Goal: Obtain resource: Obtain resource

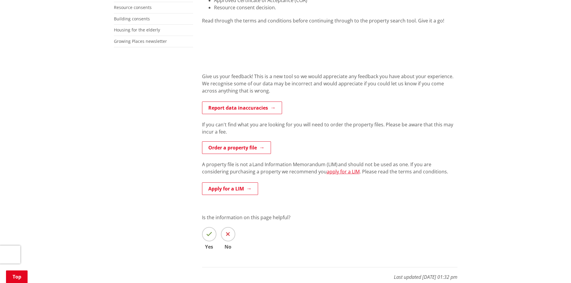
scroll to position [209, 0]
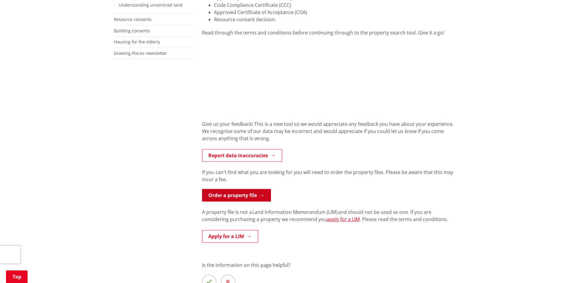
click at [232, 197] on link "Order a property file" at bounding box center [236, 195] width 69 height 13
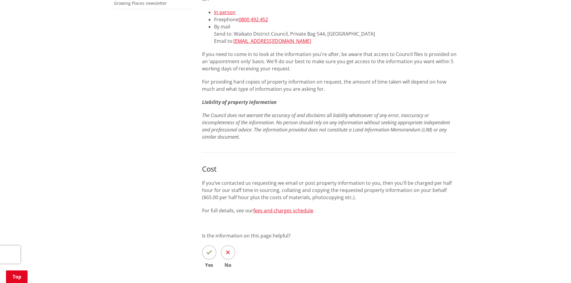
scroll to position [270, 0]
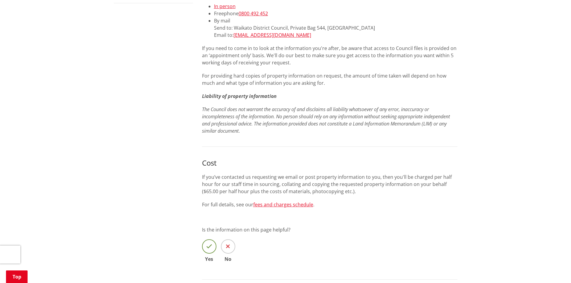
click at [207, 249] on icon at bounding box center [209, 247] width 6 height 6
click at [0, 0] on input "Yes" at bounding box center [0, 0] width 0 height 0
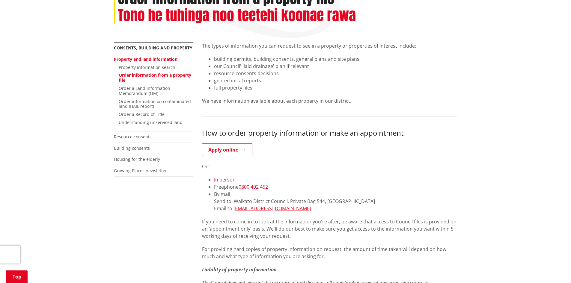
scroll to position [90, 0]
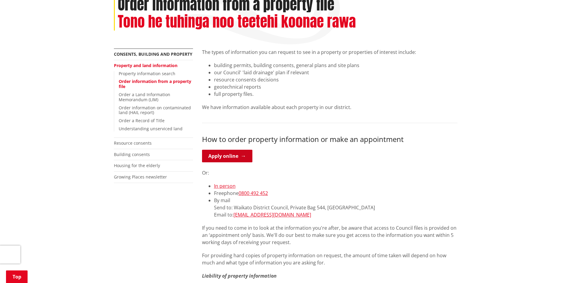
click at [221, 156] on link "Apply online" at bounding box center [227, 156] width 50 height 13
